Goal: Task Accomplishment & Management: Use online tool/utility

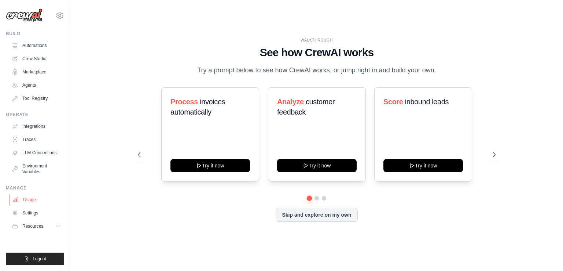
click at [27, 199] on link "Usage" at bounding box center [37, 200] width 55 height 12
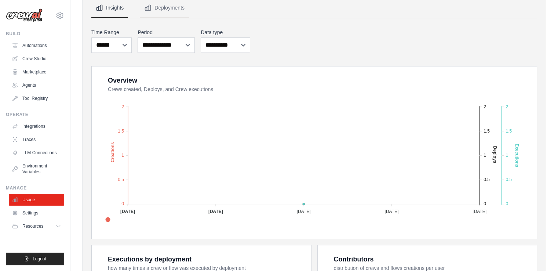
scroll to position [110, 0]
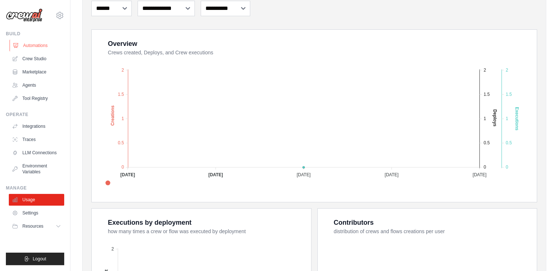
click at [37, 43] on link "Automations" at bounding box center [37, 46] width 55 height 12
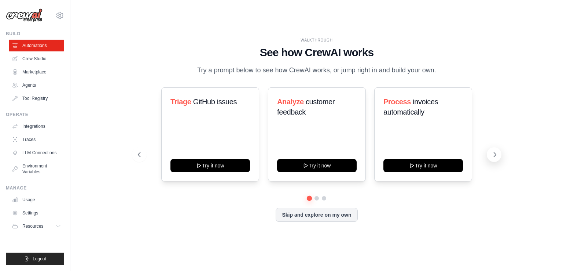
click at [497, 154] on icon at bounding box center [494, 154] width 7 height 7
click at [496, 154] on icon at bounding box center [494, 154] width 7 height 7
click at [316, 215] on button "Skip and explore on my own" at bounding box center [317, 214] width 82 height 14
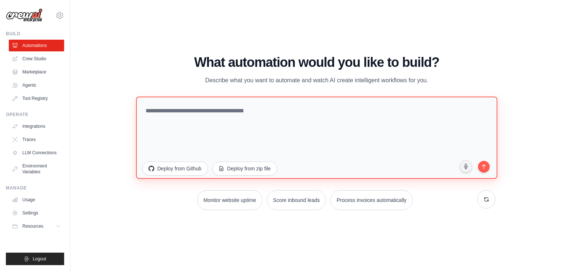
click at [163, 115] on textarea at bounding box center [317, 137] width 362 height 82
type textarea "*"
type textarea "**********"
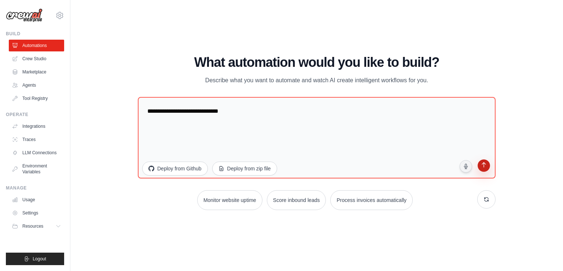
click at [486, 169] on button "submit" at bounding box center [484, 167] width 14 height 14
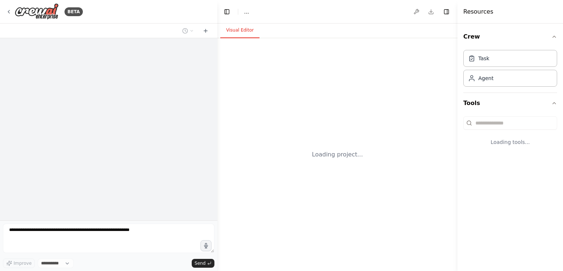
select select "****"
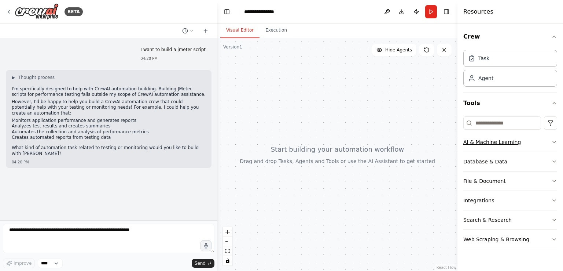
click at [555, 142] on icon "button" at bounding box center [555, 142] width 6 height 6
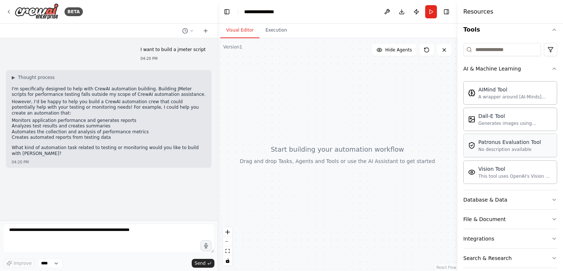
scroll to position [100, 0]
